Goal: Navigation & Orientation: Find specific page/section

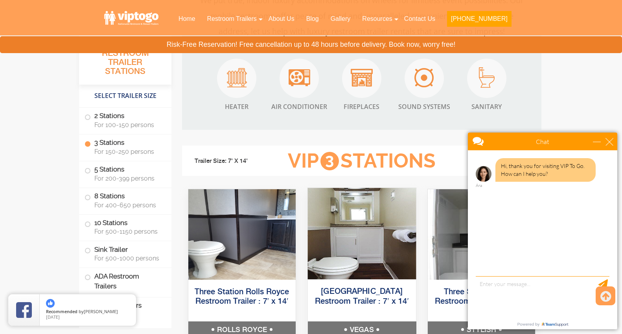
scroll to position [864, 0]
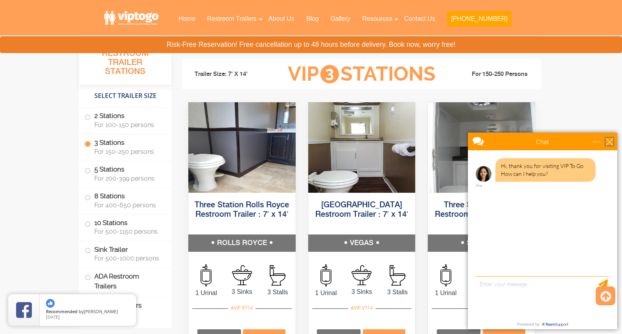
click at [609, 141] on div "close" at bounding box center [609, 142] width 8 height 8
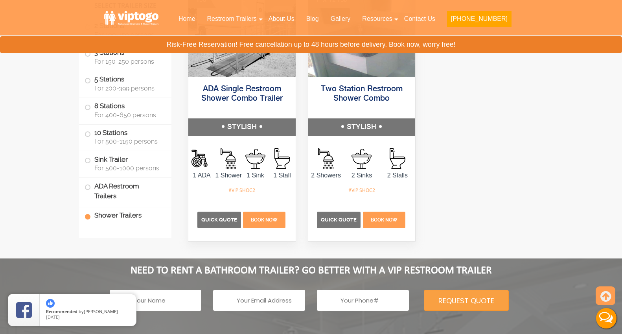
scroll to position [3758, 0]
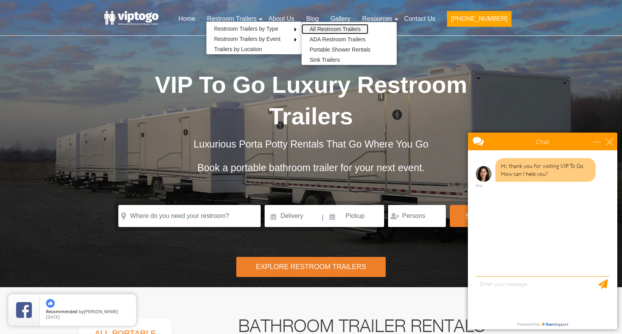
click at [342, 28] on link "All Restroom Trailers" at bounding box center [334, 29] width 67 height 10
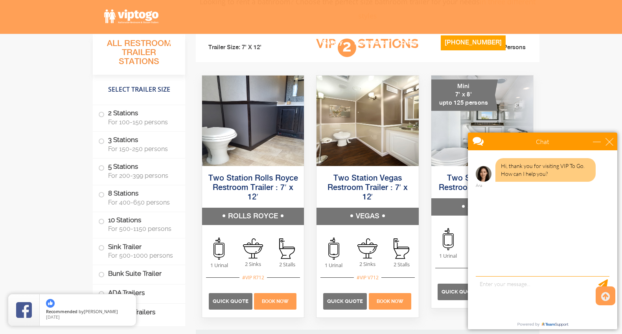
scroll to position [543, 0]
click at [611, 139] on div "close" at bounding box center [609, 142] width 8 height 8
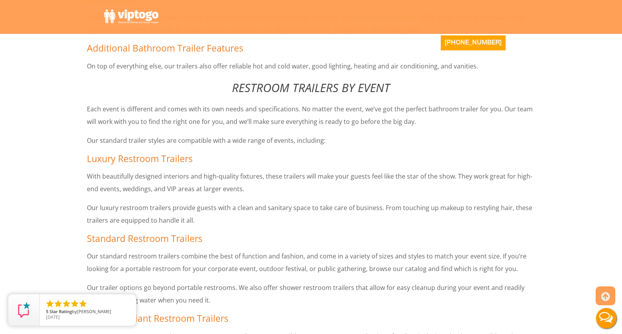
scroll to position [4125, 0]
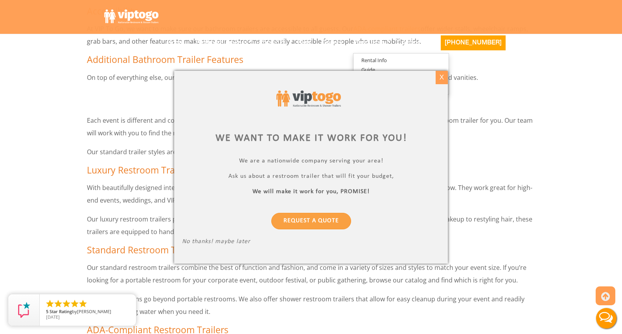
click at [440, 74] on div "X" at bounding box center [441, 77] width 12 height 13
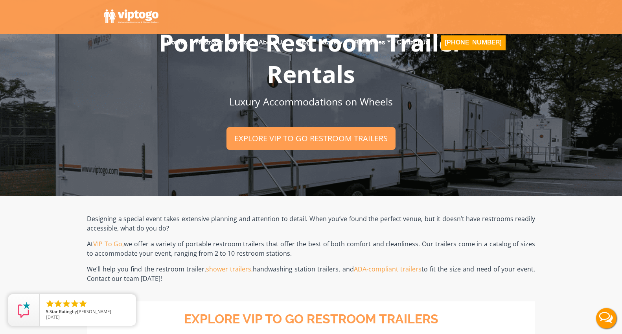
scroll to position [0, 0]
